Goal: Task Accomplishment & Management: Manage account settings

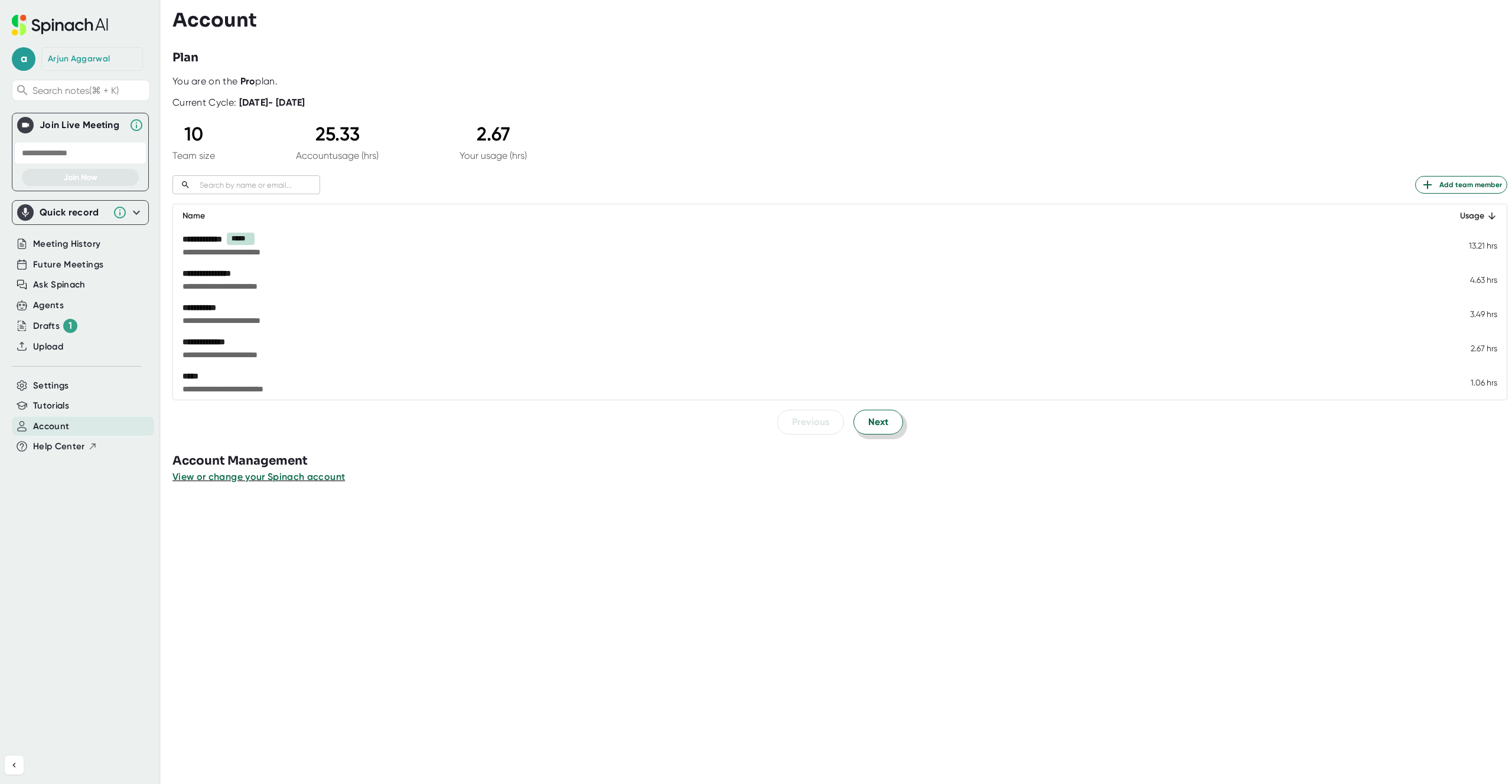
click at [888, 427] on button "Next" at bounding box center [878, 422] width 50 height 25
click at [797, 423] on span "Previous" at bounding box center [810, 422] width 37 height 14
click at [31, 58] on span "a" at bounding box center [24, 59] width 24 height 24
click at [97, 107] on button "Edit Profile" at bounding box center [77, 110] width 117 height 20
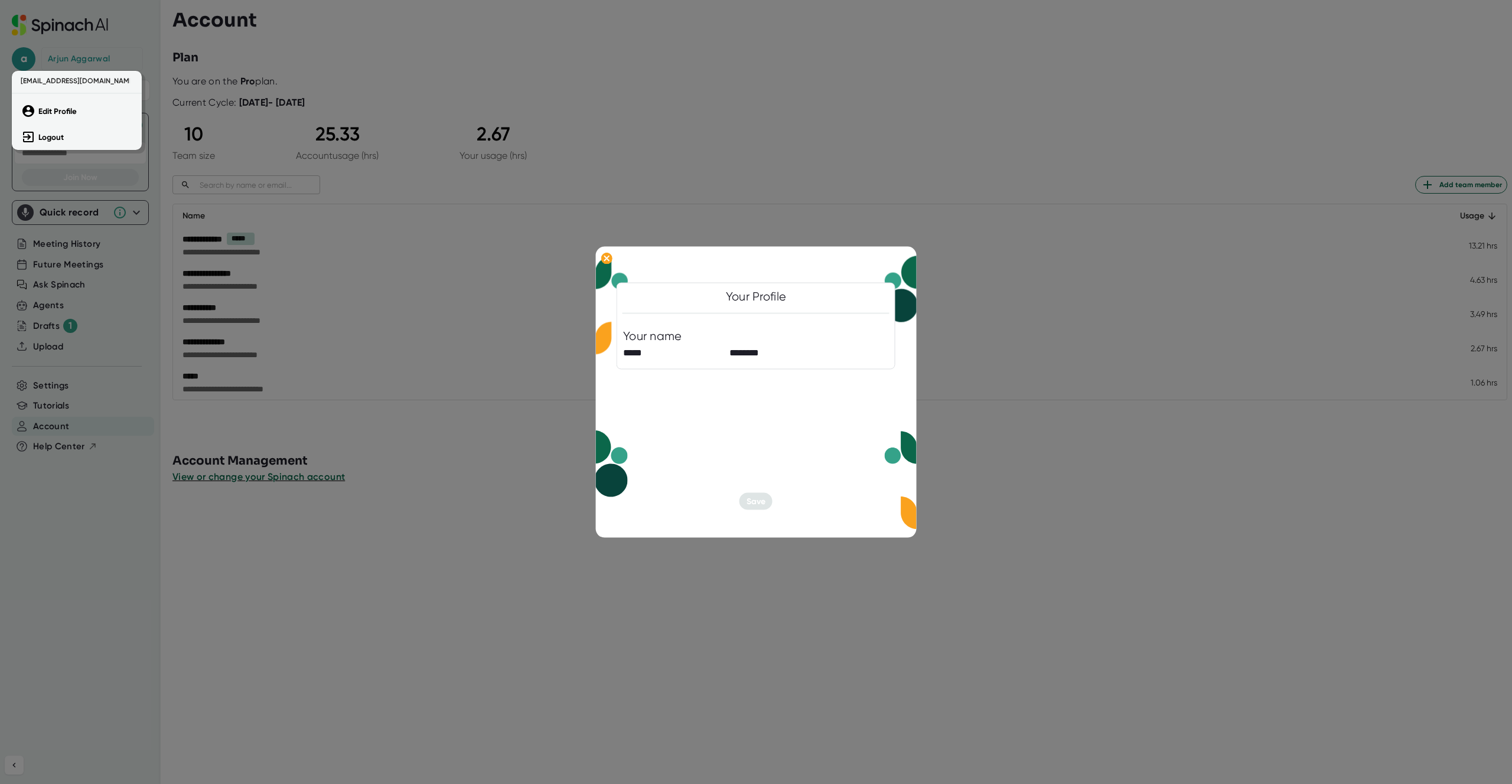
click at [761, 495] on div at bounding box center [756, 392] width 1512 height 784
click at [924, 349] on div at bounding box center [756, 392] width 1512 height 784
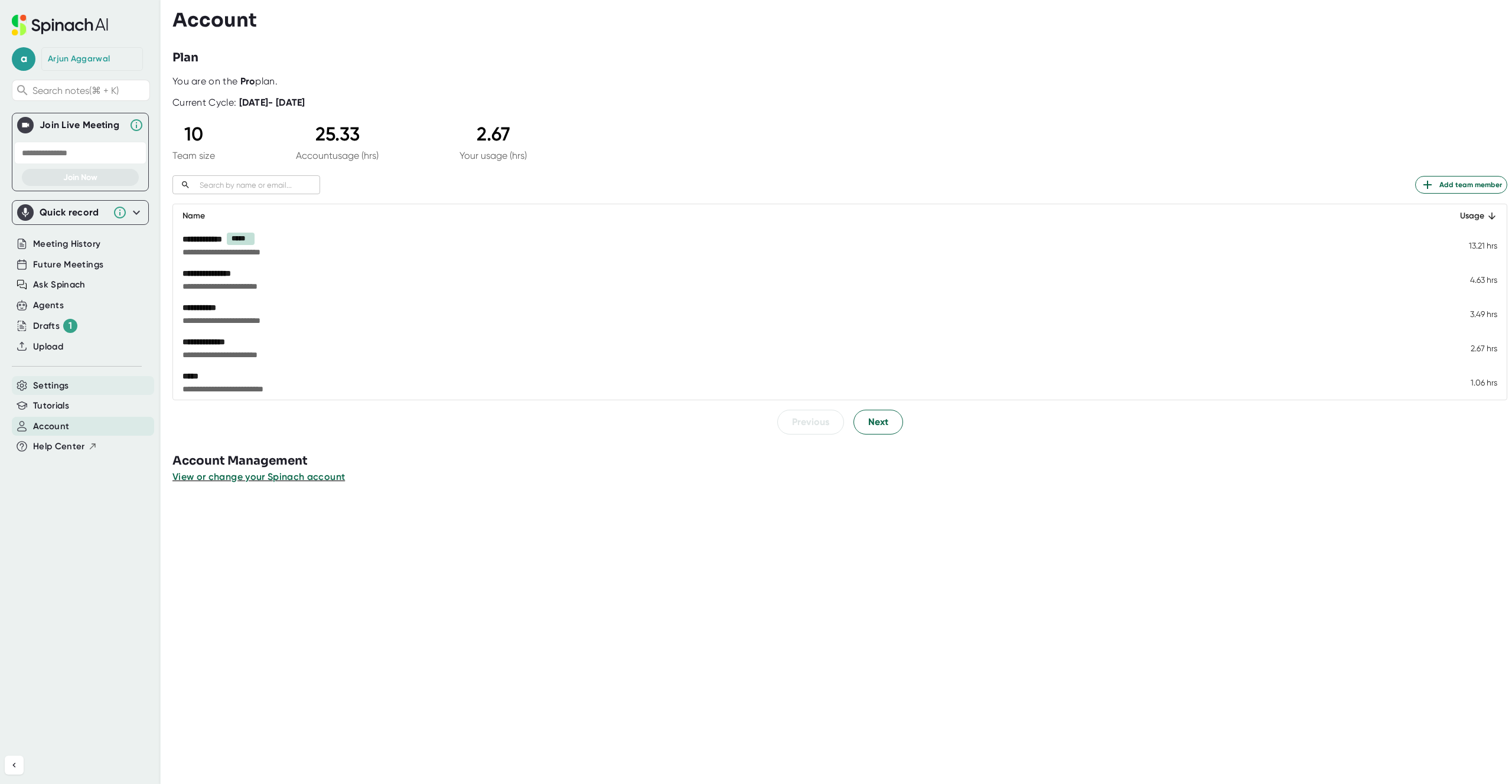
click at [75, 382] on div "Settings" at bounding box center [83, 386] width 143 height 20
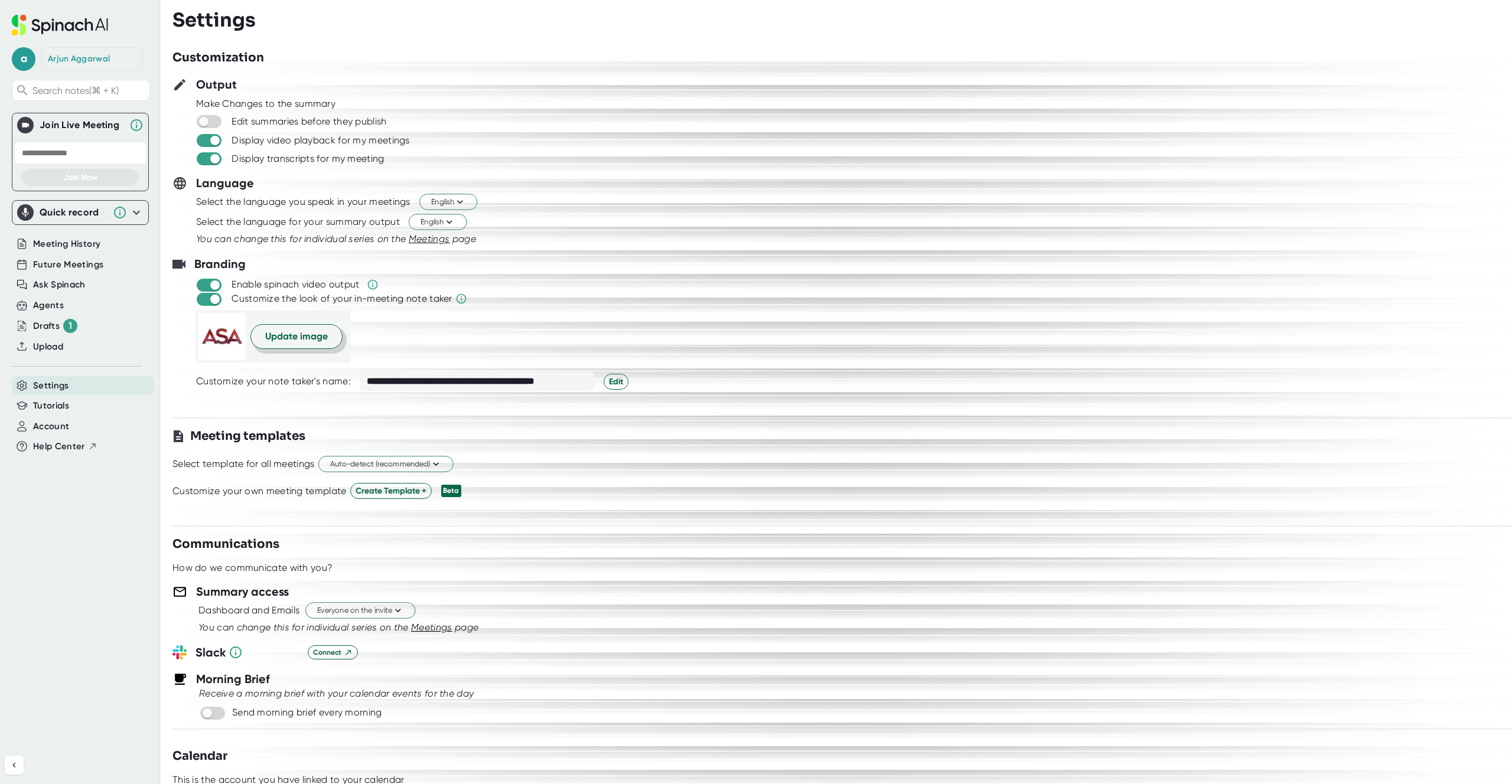
click at [280, 349] on button "Update image" at bounding box center [297, 336] width 92 height 25
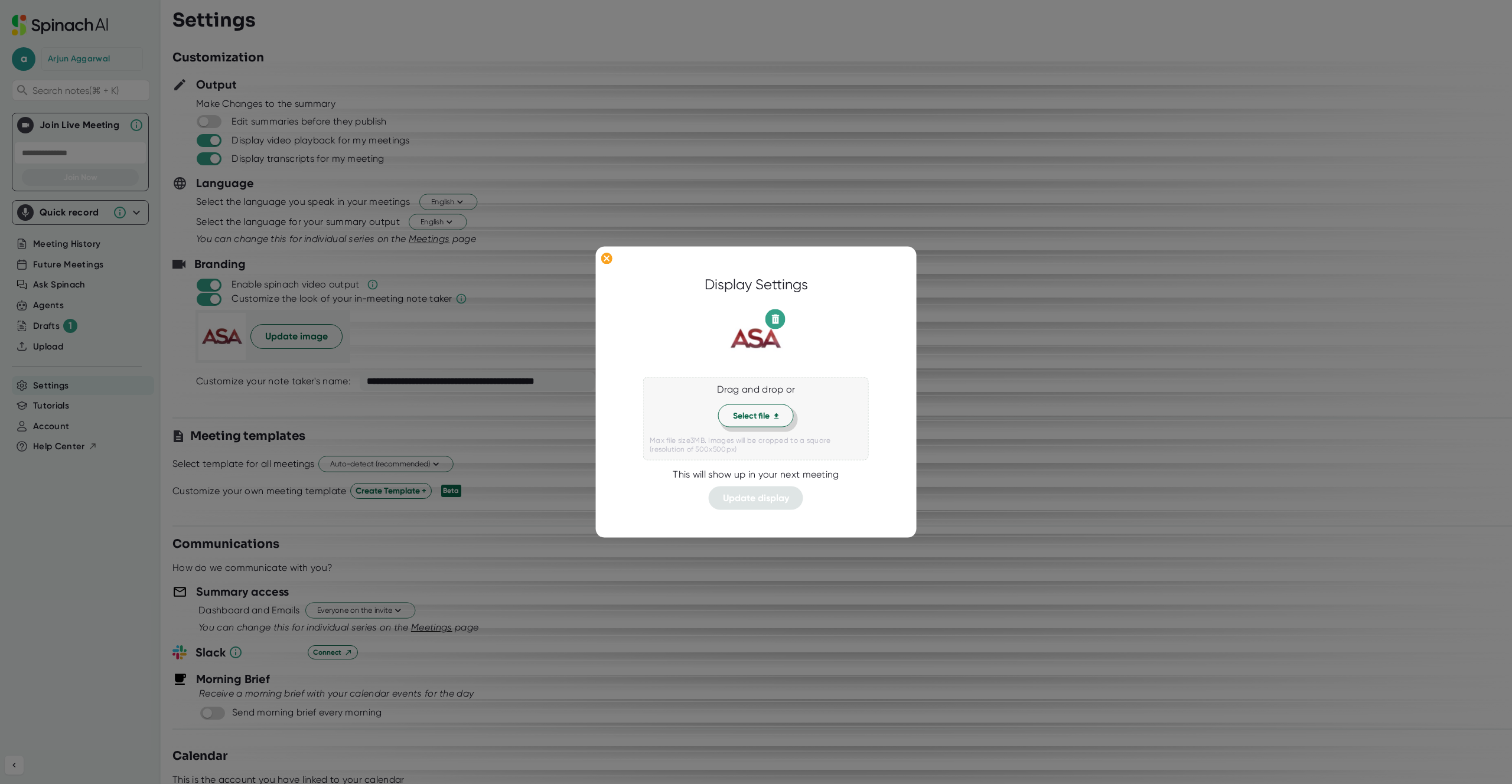
click at [759, 410] on span "Select file" at bounding box center [756, 416] width 46 height 13
click at [968, 203] on div at bounding box center [756, 392] width 1512 height 784
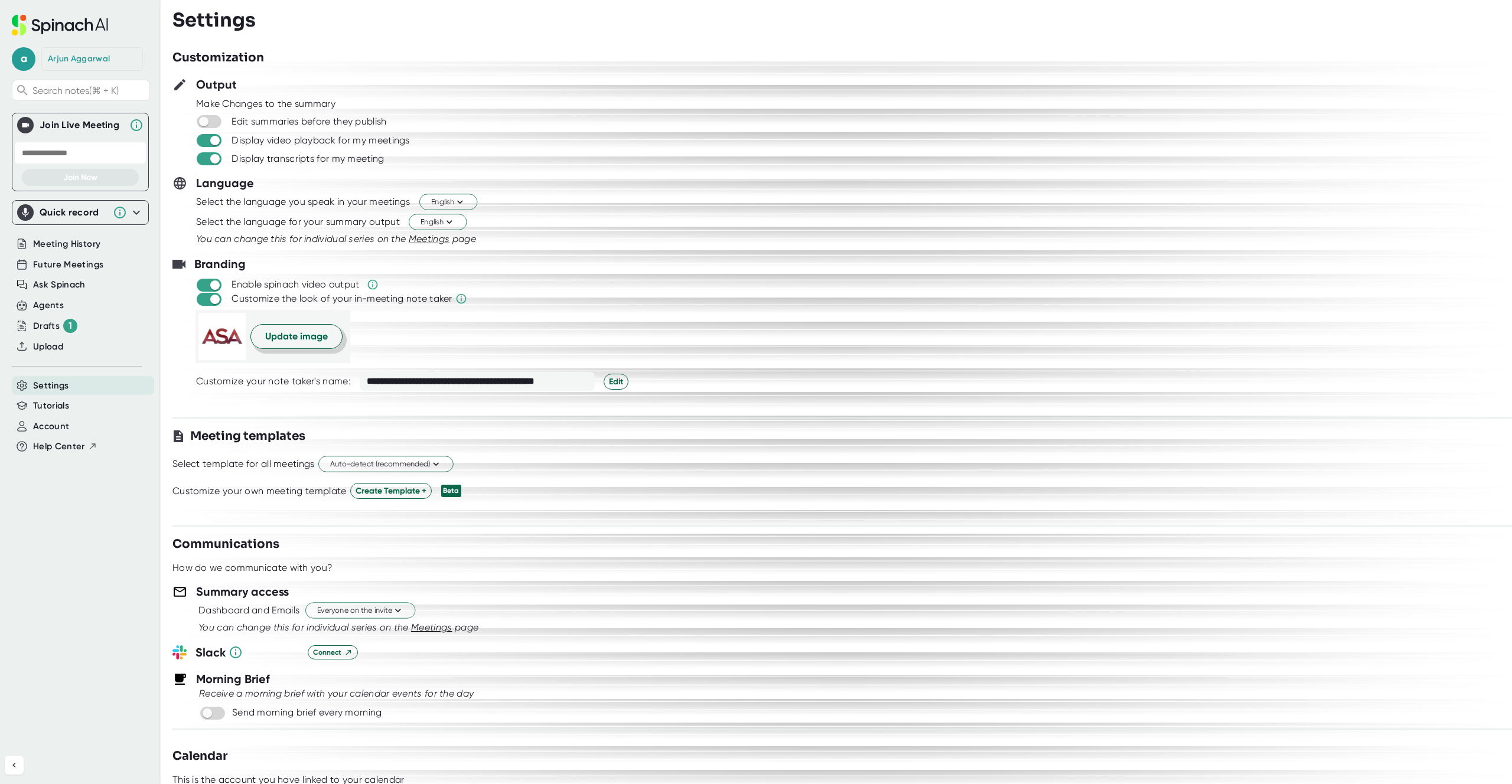
click at [274, 342] on span "Update image" at bounding box center [297, 337] width 63 height 14
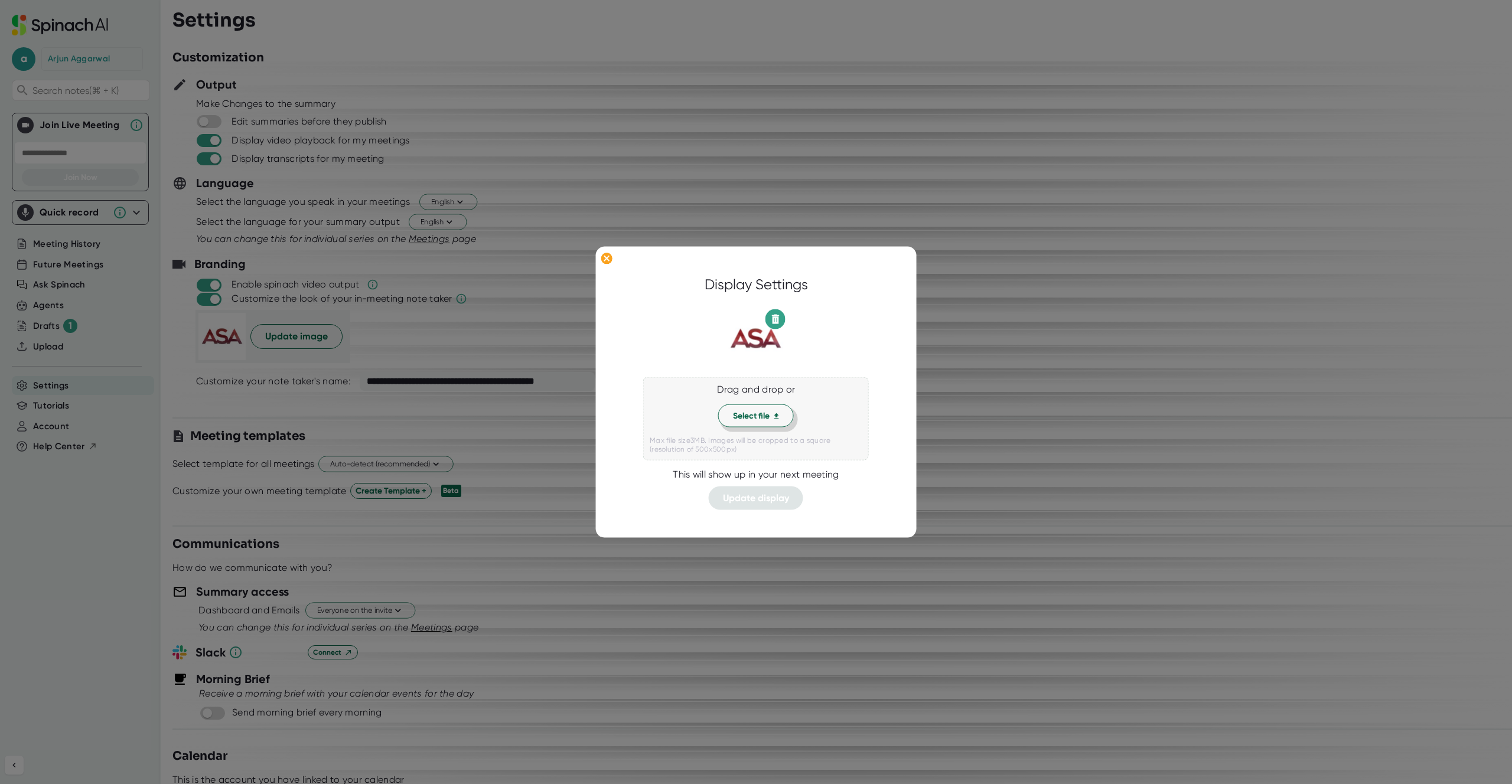
click at [757, 416] on span "Select file" at bounding box center [756, 416] width 46 height 13
click at [614, 266] on button at bounding box center [607, 259] width 19 height 15
